Goal: Information Seeking & Learning: Find specific page/section

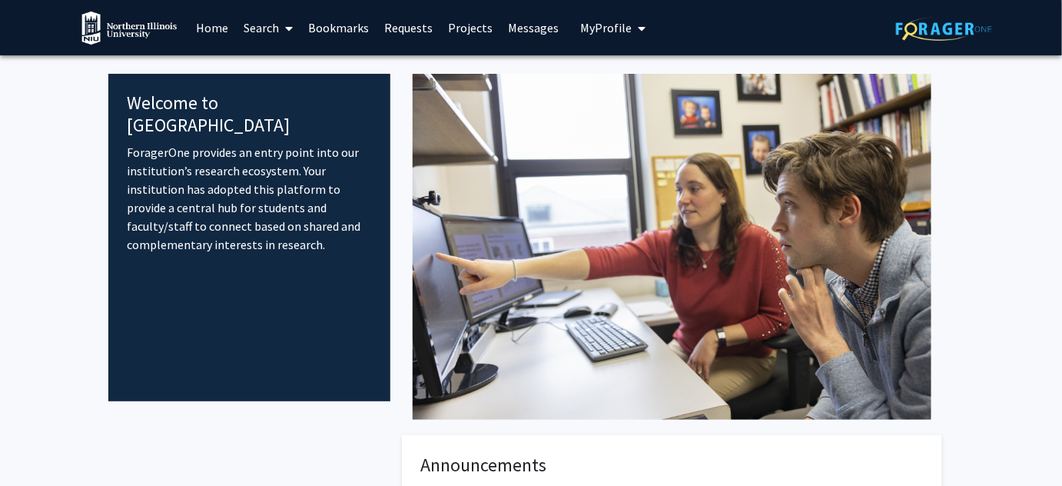
click at [215, 26] on link "Home" at bounding box center [212, 28] width 48 height 54
click at [245, 28] on link "Search" at bounding box center [268, 28] width 65 height 54
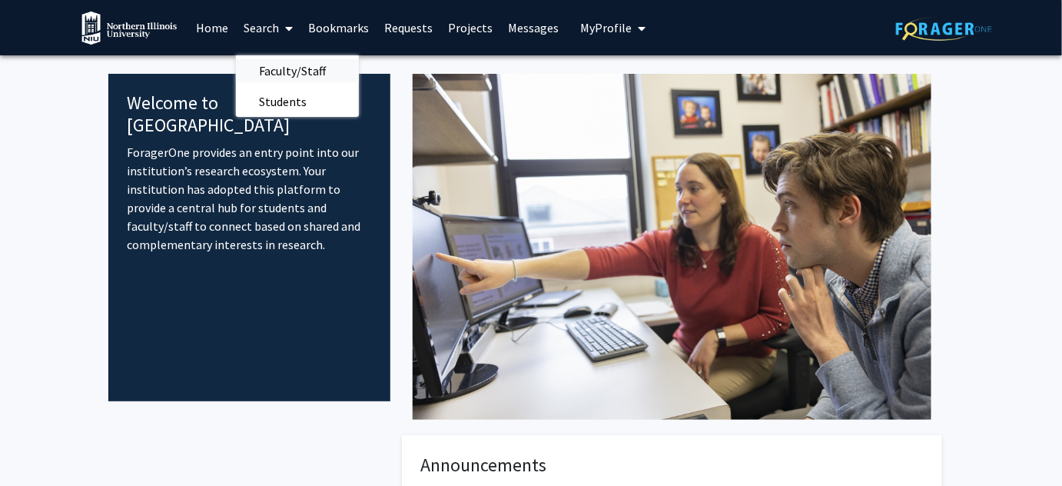
click at [272, 78] on span "Faculty/Staff" at bounding box center [292, 70] width 113 height 31
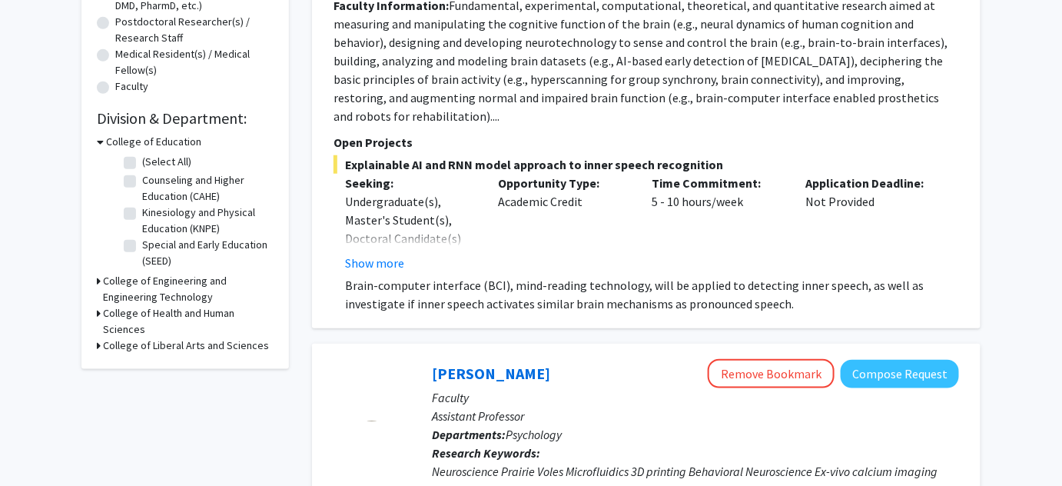
scroll to position [365, 0]
click at [145, 312] on h3 "College of Health and Human Sciences" at bounding box center [188, 320] width 171 height 32
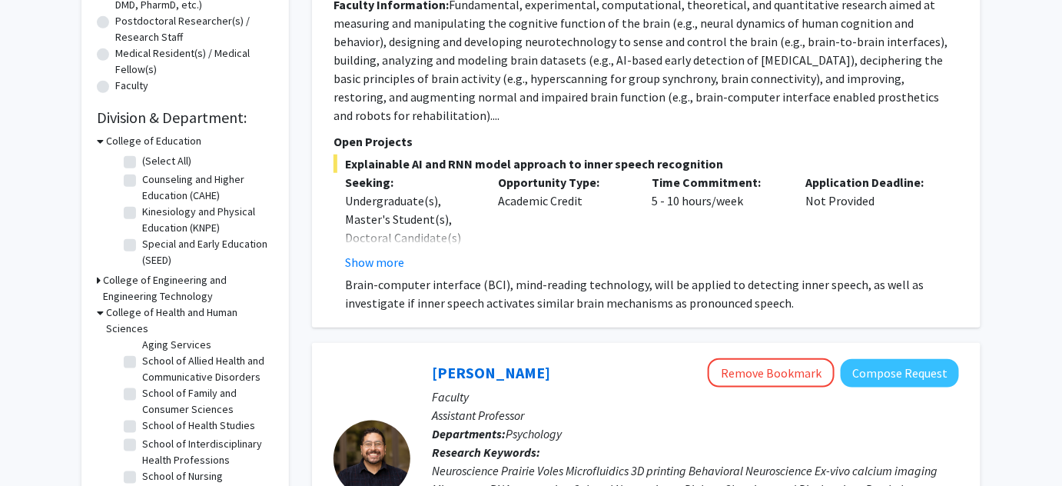
scroll to position [51, 0]
click at [101, 313] on icon at bounding box center [100, 312] width 7 height 16
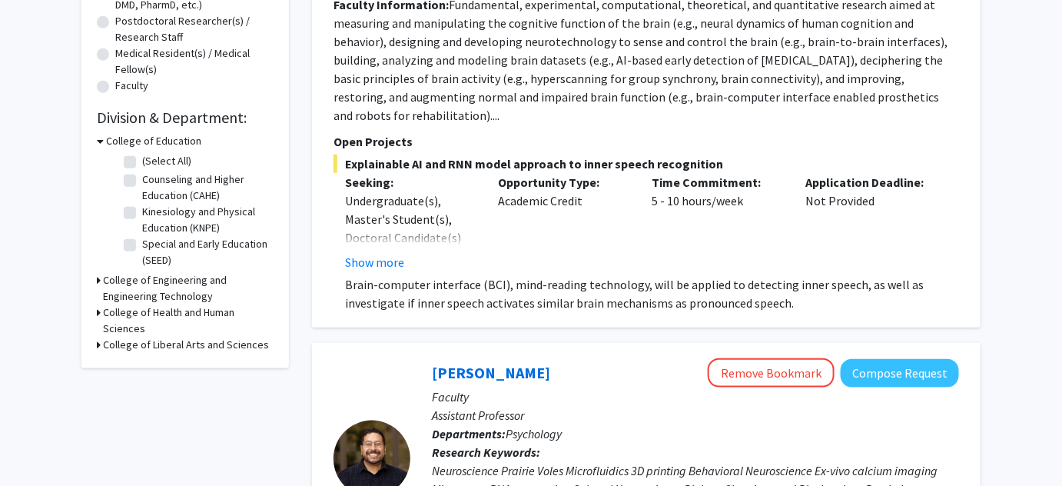
click at [112, 350] on h3 "College of Liberal Arts and Sciences" at bounding box center [186, 345] width 166 height 16
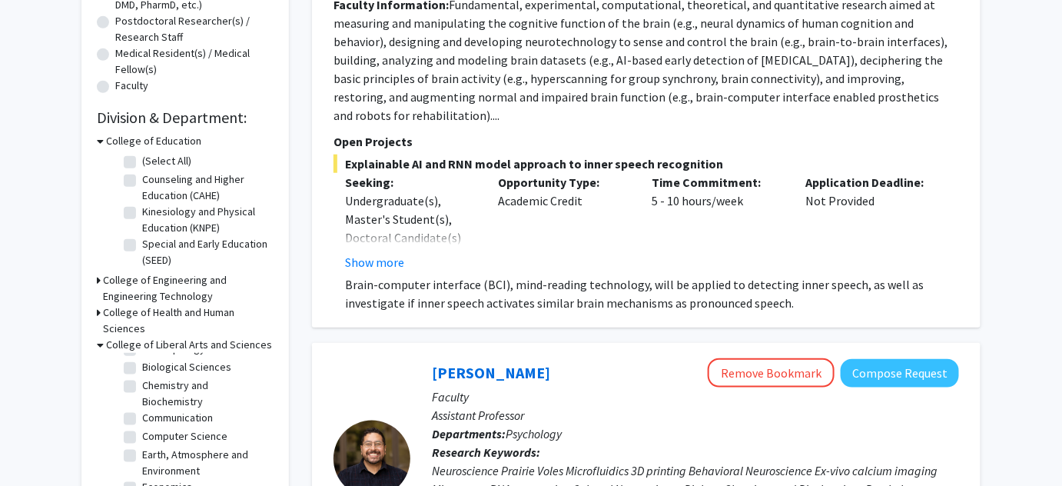
scroll to position [36, 0]
click at [127, 373] on fg-checkbox "Biological Sciences Biological Sciences" at bounding box center [197, 366] width 146 height 18
click at [142, 367] on label "Biological Sciences" at bounding box center [186, 365] width 89 height 16
click at [142, 367] on input "Biological Sciences" at bounding box center [147, 362] width 10 height 10
checkbox input "true"
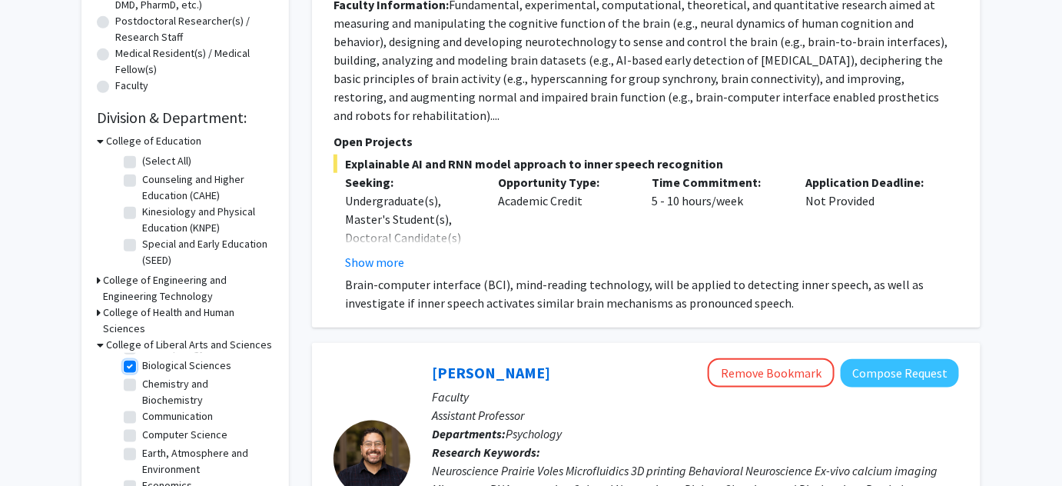
checkbox input "true"
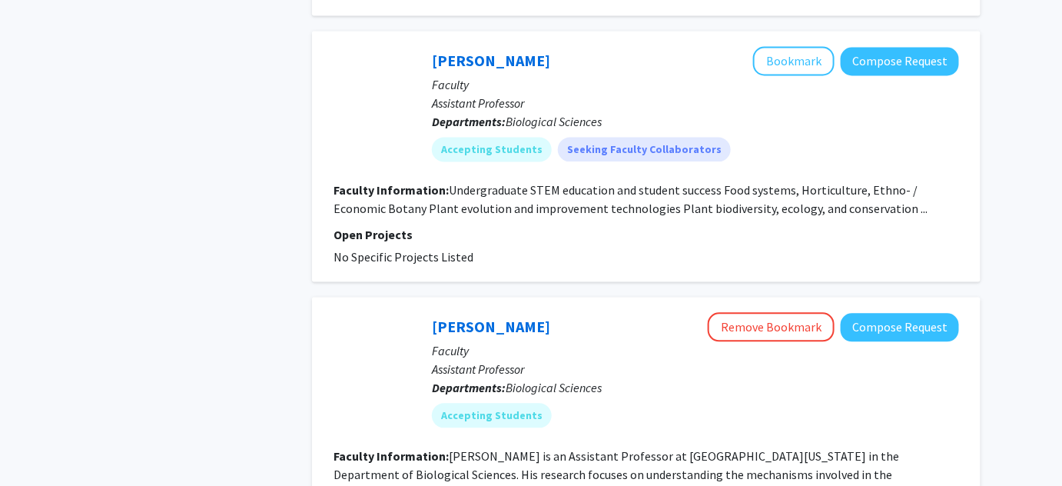
scroll to position [913, 0]
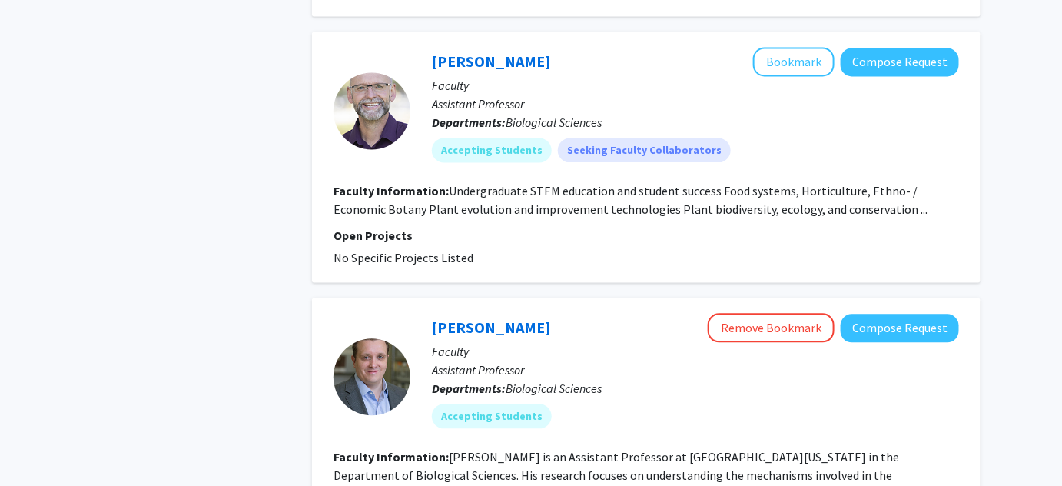
click at [572, 115] on span "Biological Sciences" at bounding box center [554, 122] width 96 height 15
click at [826, 185] on fg-read-more "Undergraduate STEM education and student success Food systems, Horticulture, Et…" at bounding box center [631, 201] width 594 height 34
copy fg-read-more "Horticulture"
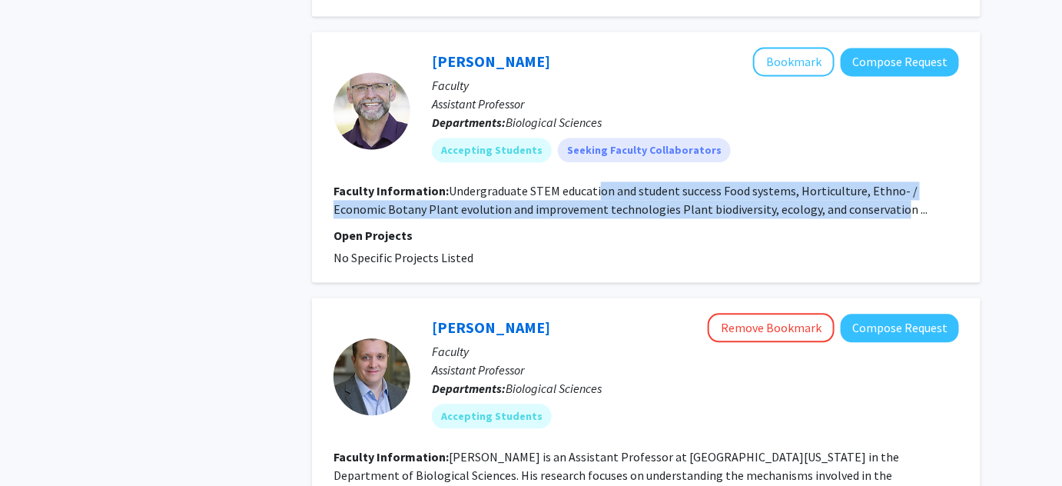
drag, startPoint x: 841, startPoint y: 211, endPoint x: 577, endPoint y: 180, distance: 265.4
click at [577, 184] on fg-read-more "Undergraduate STEM education and student success Food systems, Horticulture, Et…" at bounding box center [631, 201] width 594 height 34
copy fg-read-more "cation and student success Food systems, Horticulture, Ethno- / Economic Botany…"
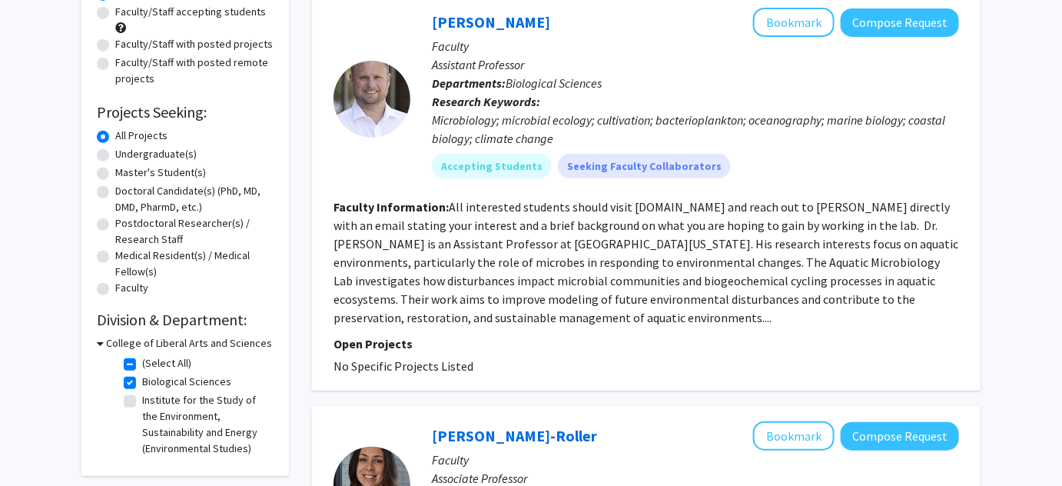
scroll to position [162, 0]
click at [142, 381] on label "Biological Sciences" at bounding box center [186, 382] width 89 height 16
click at [142, 381] on input "Biological Sciences" at bounding box center [147, 379] width 10 height 10
checkbox input "false"
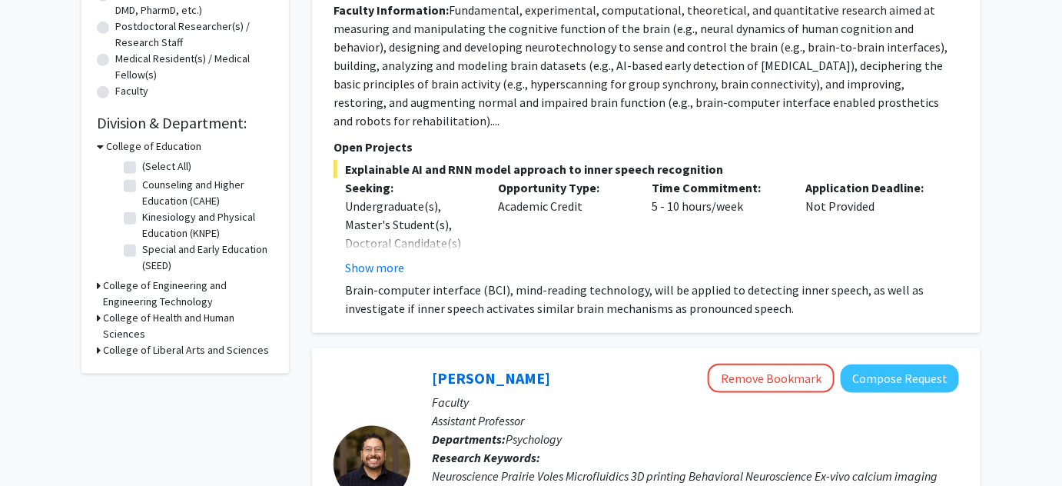
scroll to position [376, 0]
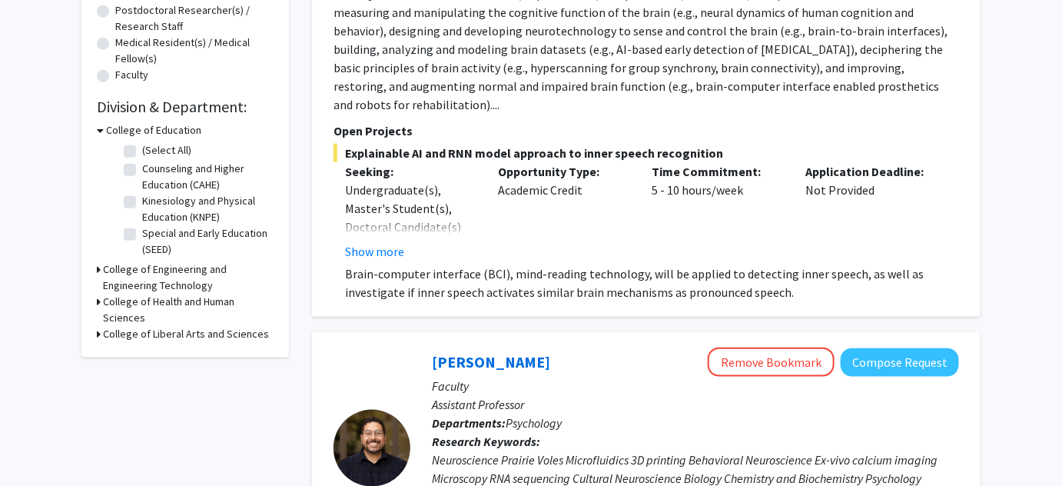
click at [100, 333] on div "College of Liberal Arts and Sciences" at bounding box center [185, 334] width 177 height 16
click at [118, 332] on h3 "College of Liberal Arts and Sciences" at bounding box center [186, 334] width 166 height 16
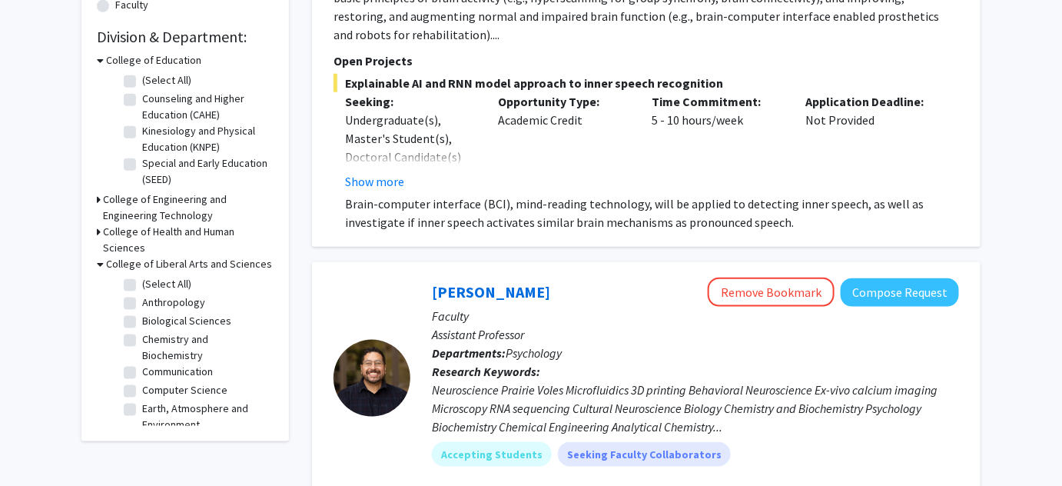
scroll to position [444, 0]
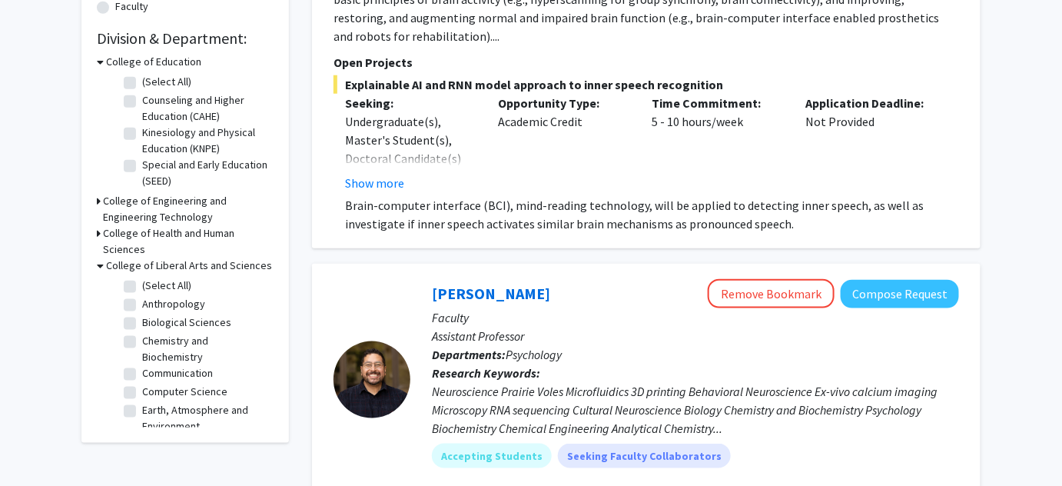
click at [142, 327] on label "Biological Sciences" at bounding box center [186, 322] width 89 height 16
click at [142, 324] on input "Biological Sciences" at bounding box center [147, 319] width 10 height 10
checkbox input "true"
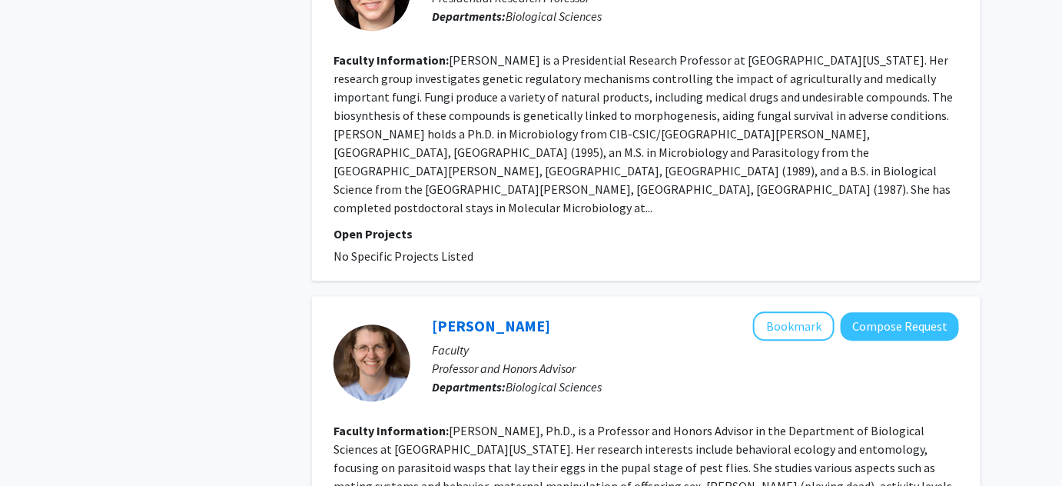
scroll to position [3220, 0]
